Goal: Use online tool/utility: Utilize a website feature to perform a specific function

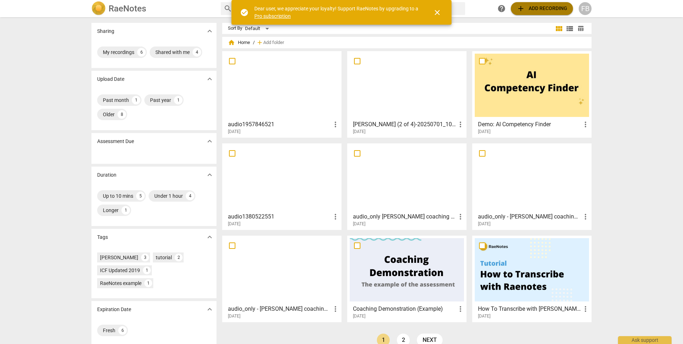
click at [521, 6] on span "add" at bounding box center [520, 8] width 9 height 9
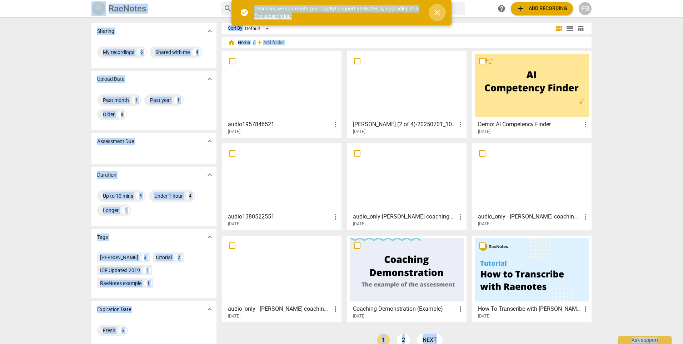
click at [436, 10] on span "close" at bounding box center [437, 12] width 9 height 9
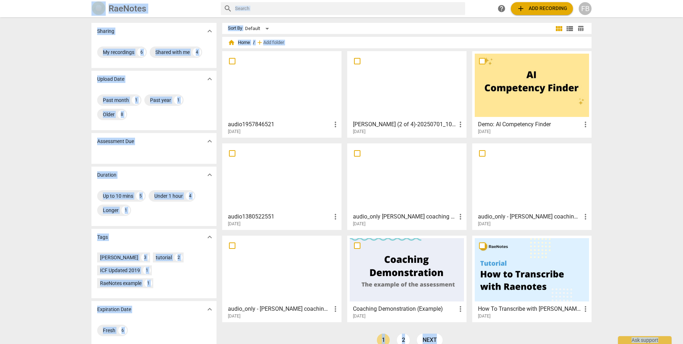
click at [543, 11] on span "add Add recording" at bounding box center [541, 8] width 51 height 9
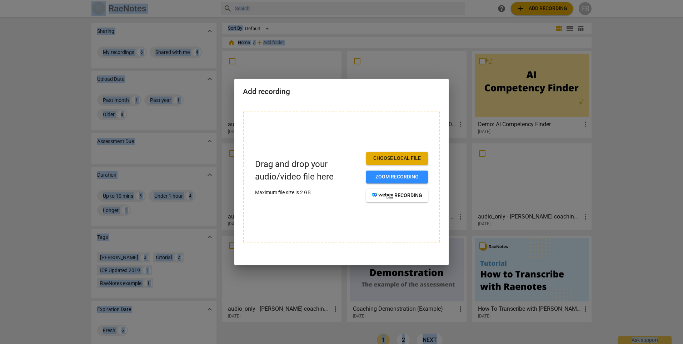
click at [396, 161] on span "Choose local file" at bounding box center [397, 158] width 50 height 7
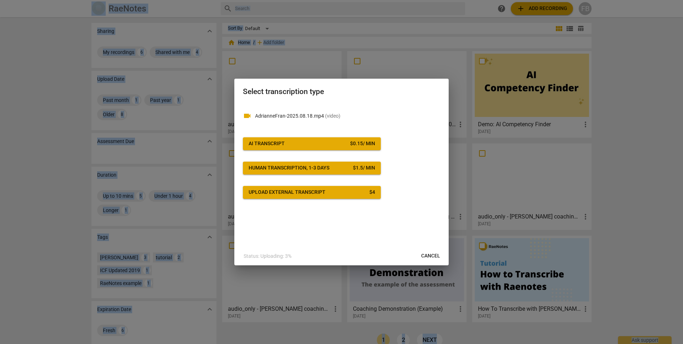
click at [325, 141] on span "AI Transcript $ 0.15 / min" at bounding box center [312, 143] width 126 height 7
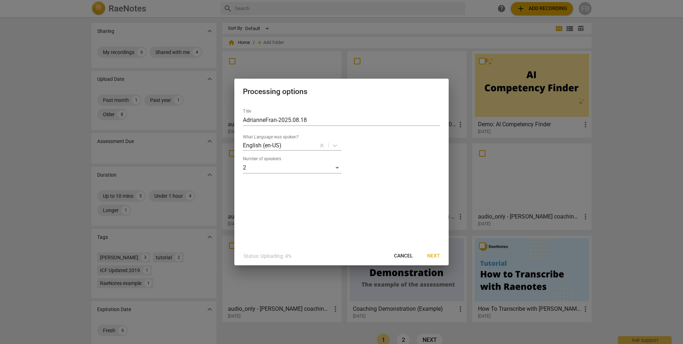
click at [435, 255] on span "Next" at bounding box center [433, 255] width 13 height 7
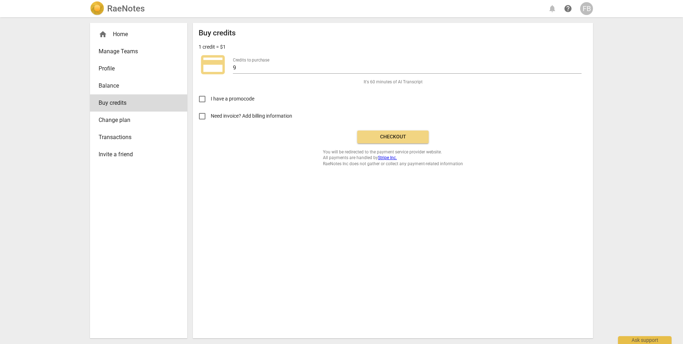
click at [391, 137] on span "Checkout" at bounding box center [393, 136] width 60 height 7
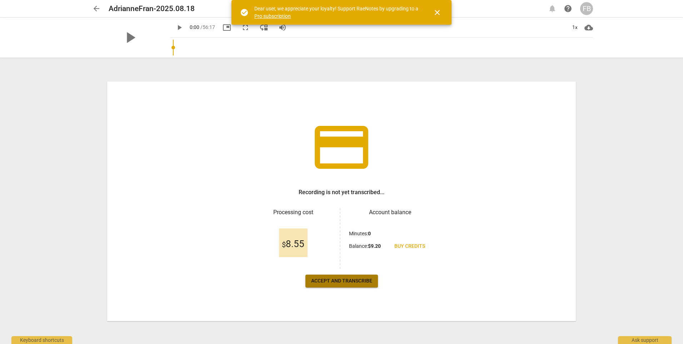
click at [338, 280] on span "Accept and transcribe" at bounding box center [341, 280] width 61 height 7
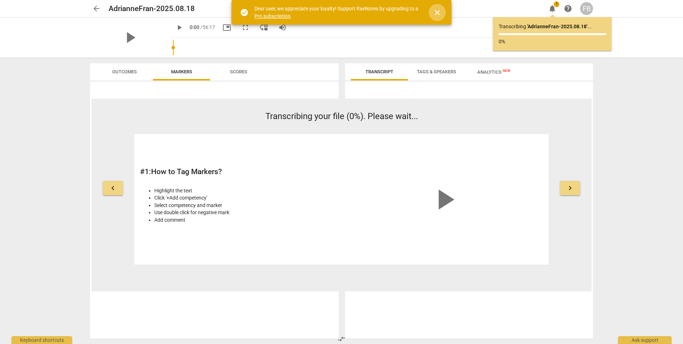
click at [436, 13] on span "close" at bounding box center [437, 12] width 9 height 9
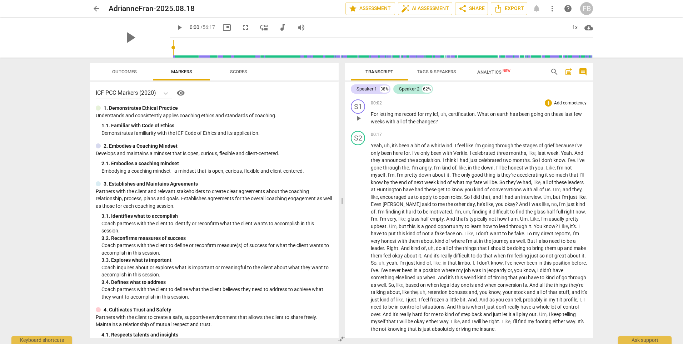
click at [369, 113] on div "S1 play_arrow pause" at bounding box center [361, 112] width 20 height 26
click at [371, 114] on span "For" at bounding box center [375, 114] width 9 height 6
click at [437, 70] on span "Tags & Speakers" at bounding box center [436, 71] width 39 height 5
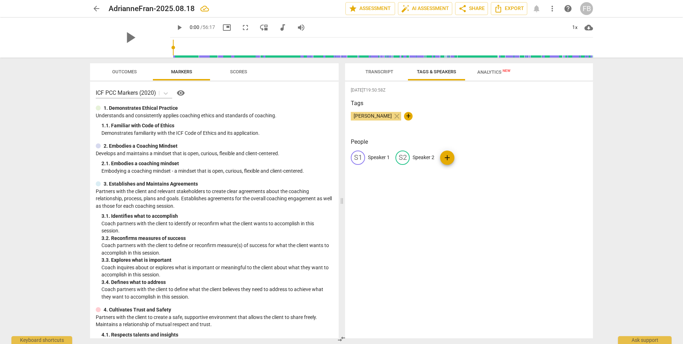
click at [361, 156] on div "S1" at bounding box center [358, 157] width 14 height 14
type input "[PERSON_NAME]"
click at [460, 158] on p "Speaker 2" at bounding box center [470, 158] width 22 height 8
type input "Client"
click at [381, 74] on span "Transcript" at bounding box center [379, 71] width 28 height 5
